Goal: Find specific page/section: Find specific page/section

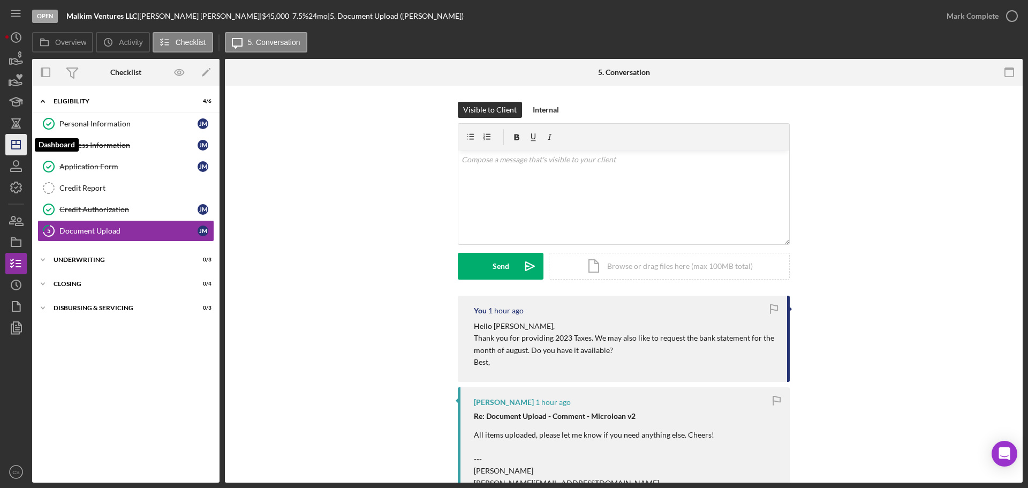
click at [16, 148] on icon "Icon/Dashboard" at bounding box center [16, 144] width 27 height 27
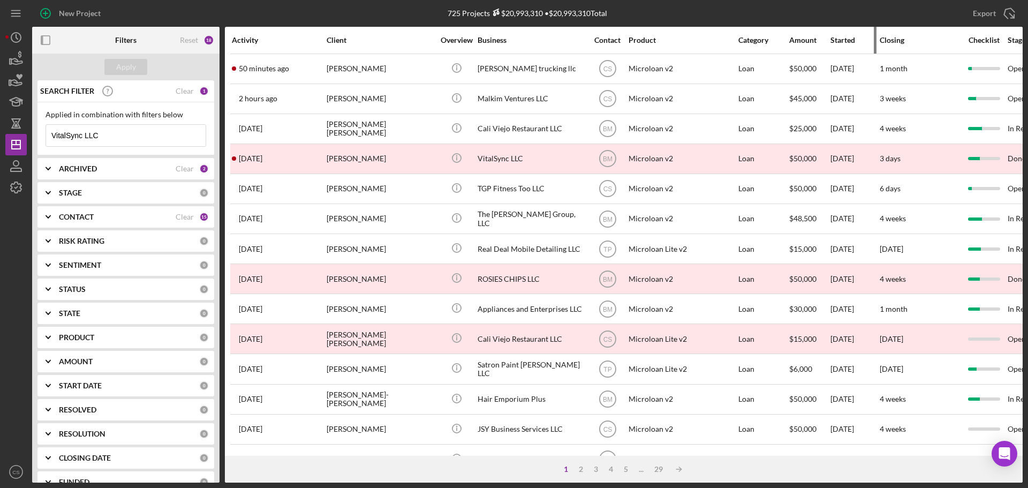
click at [839, 39] on div "Started" at bounding box center [854, 40] width 48 height 9
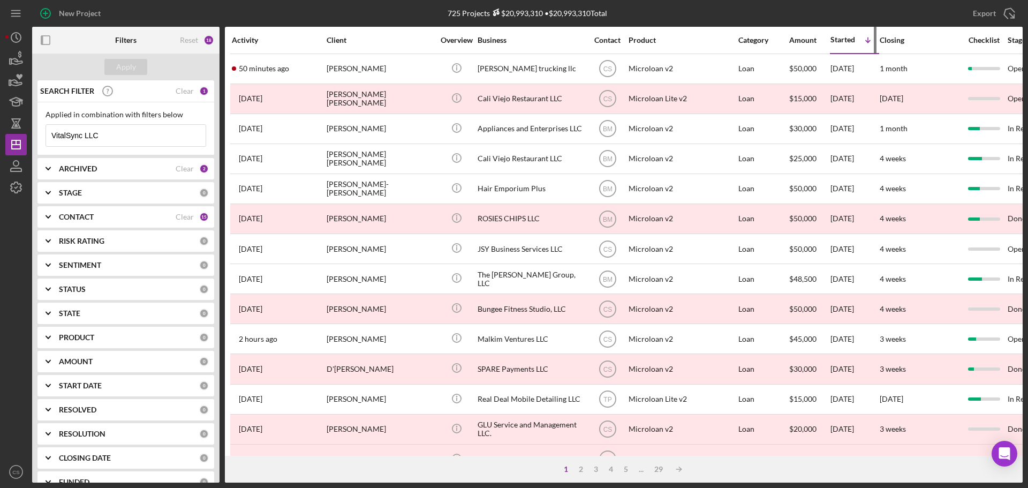
click at [839, 39] on div "Started" at bounding box center [842, 39] width 25 height 9
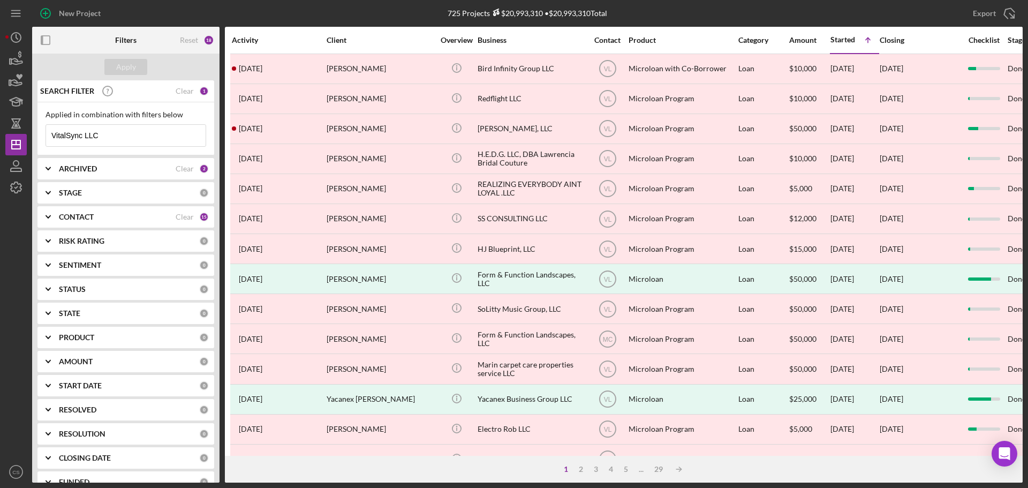
click at [137, 172] on div "ARCHIVED" at bounding box center [117, 168] width 117 height 9
click at [54, 231] on input "Archived" at bounding box center [51, 229] width 11 height 11
checkbox input "false"
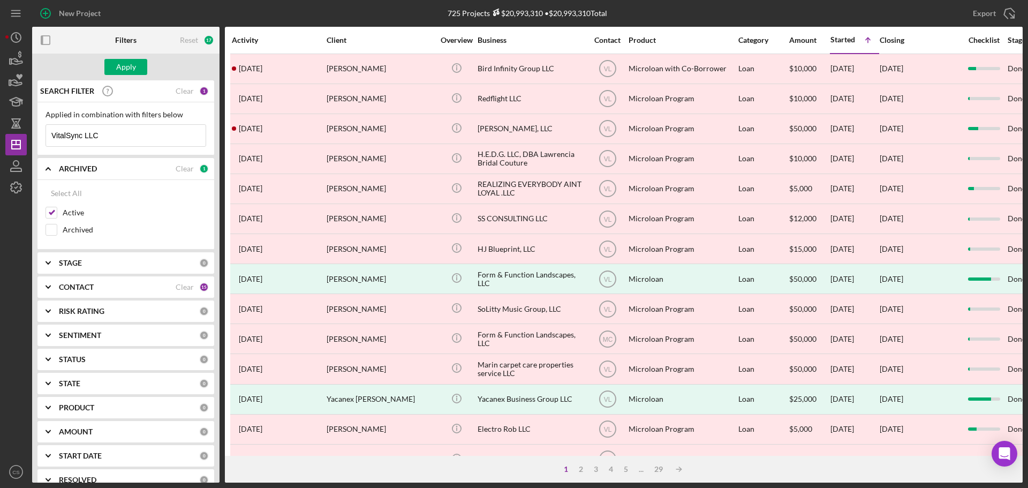
drag, startPoint x: 111, startPoint y: 136, endPoint x: 81, endPoint y: 131, distance: 30.9
click at [85, 132] on input "VitalSync LLC" at bounding box center [126, 135] width 160 height 21
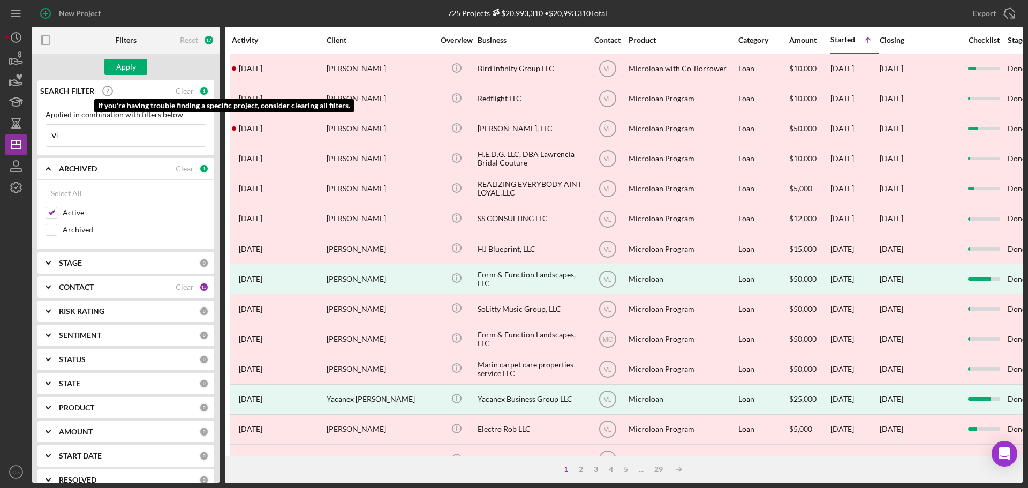
type input "V"
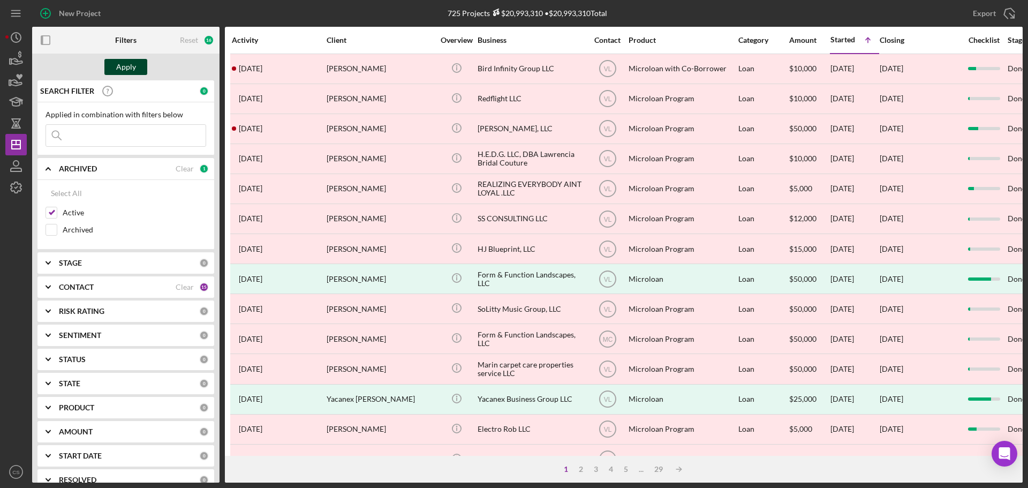
click at [125, 67] on div "Apply" at bounding box center [126, 67] width 20 height 16
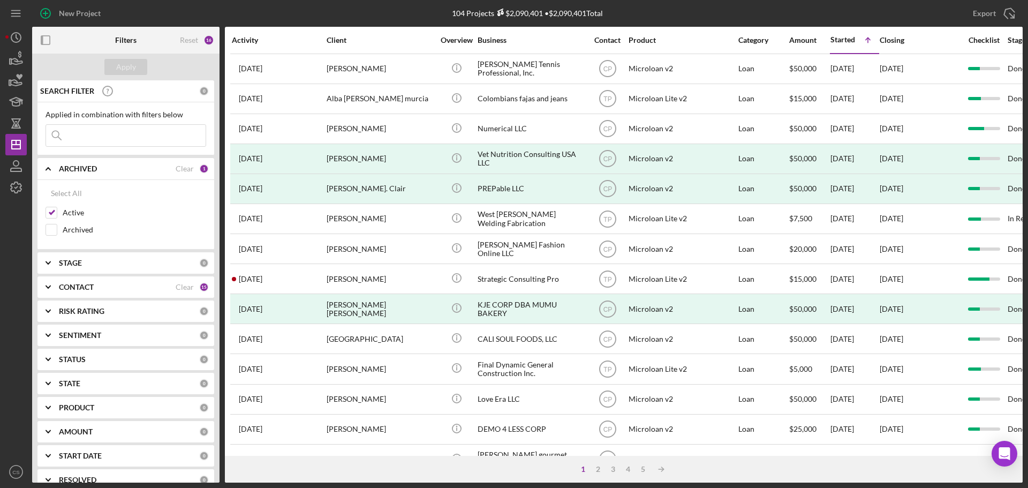
click at [93, 168] on b "ARCHIVED" at bounding box center [78, 168] width 38 height 9
click at [847, 39] on div "Started" at bounding box center [842, 39] width 25 height 9
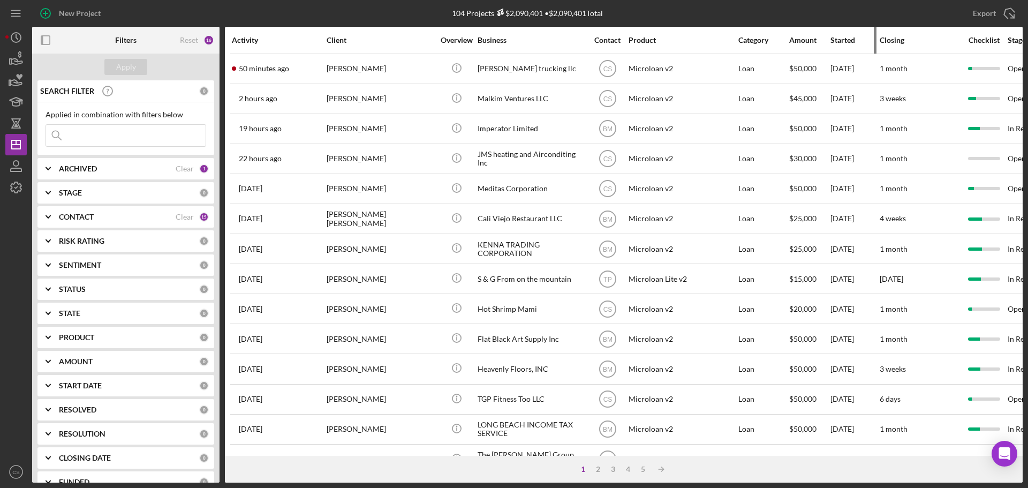
click at [842, 34] on div "Started" at bounding box center [854, 40] width 48 height 26
click at [840, 39] on div "Started" at bounding box center [854, 40] width 48 height 9
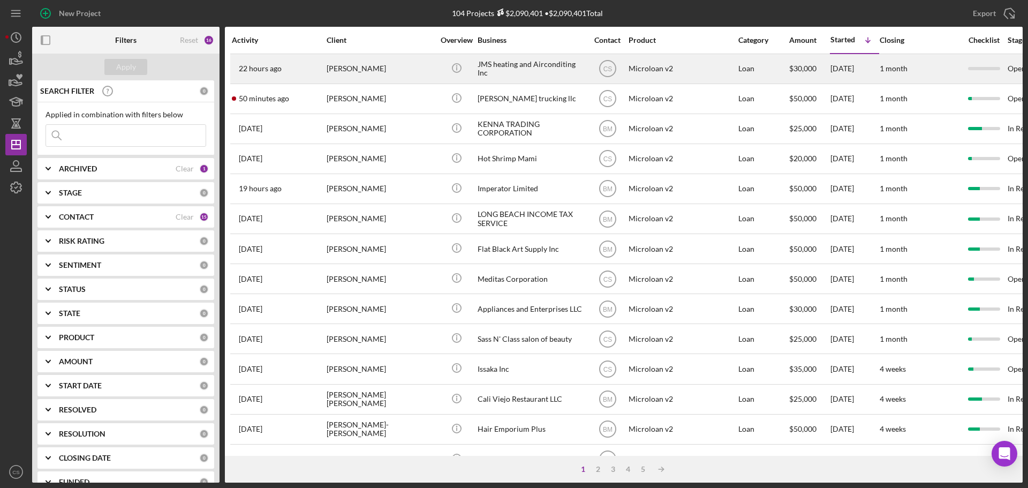
click at [418, 71] on div "[PERSON_NAME]" at bounding box center [380, 69] width 107 height 28
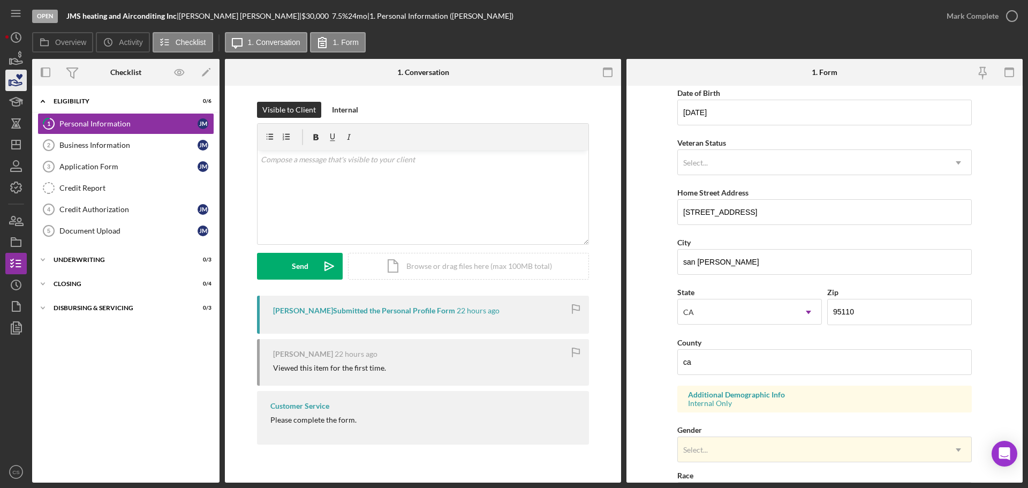
scroll to position [107, 0]
click at [20, 139] on icon "Icon/Dashboard" at bounding box center [16, 144] width 27 height 27
